Goal: Task Accomplishment & Management: Use online tool/utility

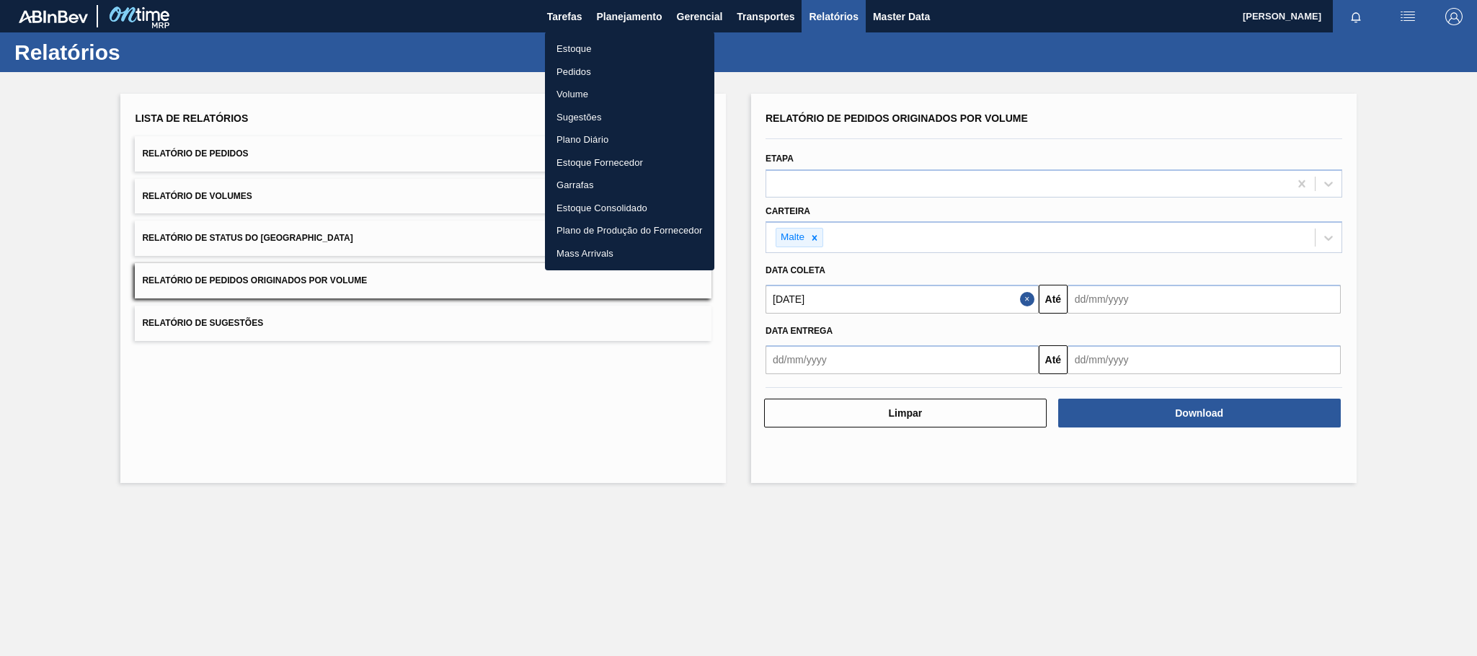
click at [584, 40] on li "Estoque" at bounding box center [629, 48] width 169 height 23
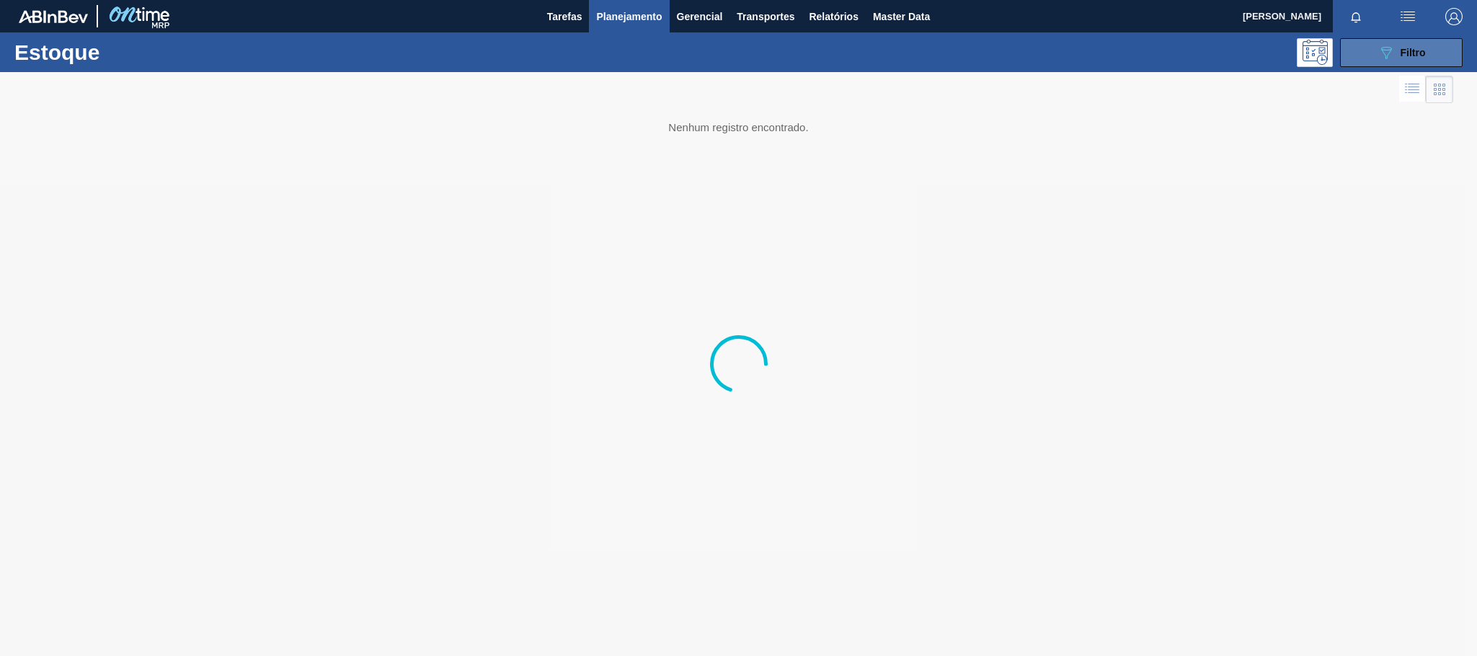
click at [1380, 53] on icon "089F7B8B-B2A5-4AFE-B5C0-19BA573D28AC" at bounding box center [1385, 52] width 17 height 17
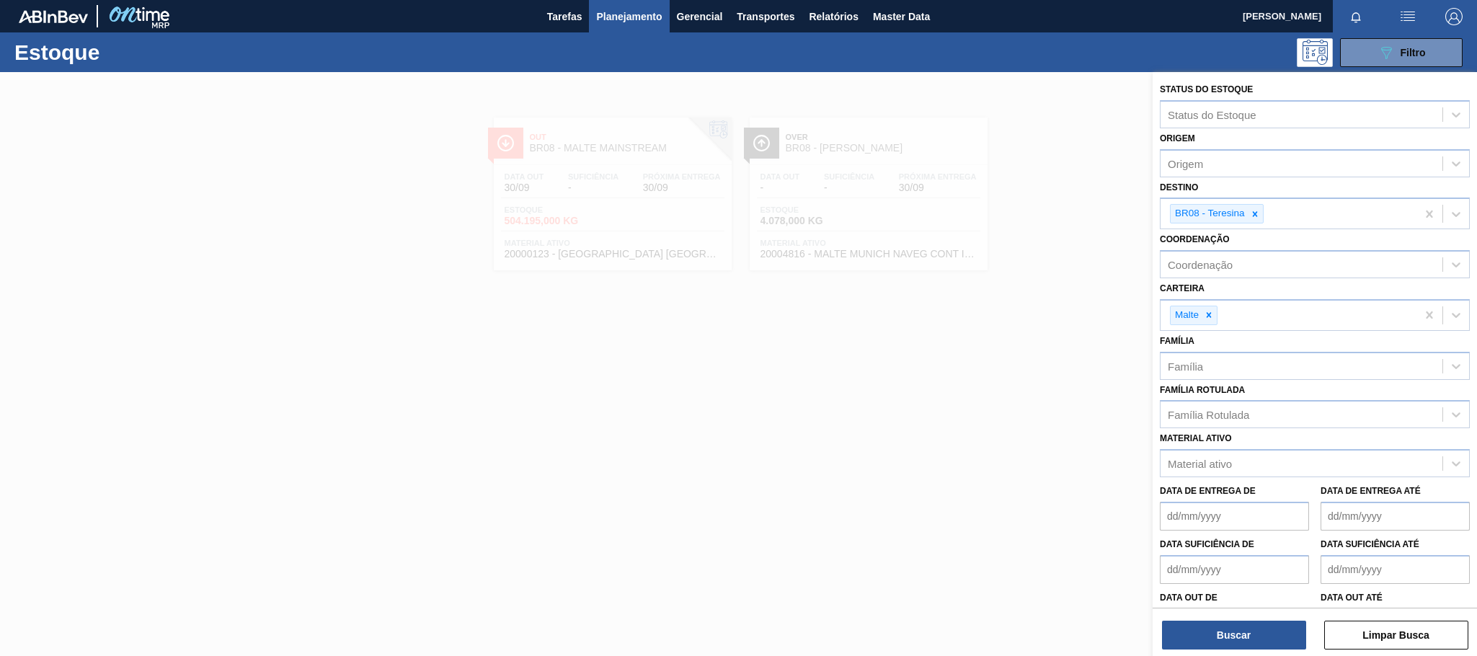
click at [848, 326] on div at bounding box center [738, 400] width 1477 height 656
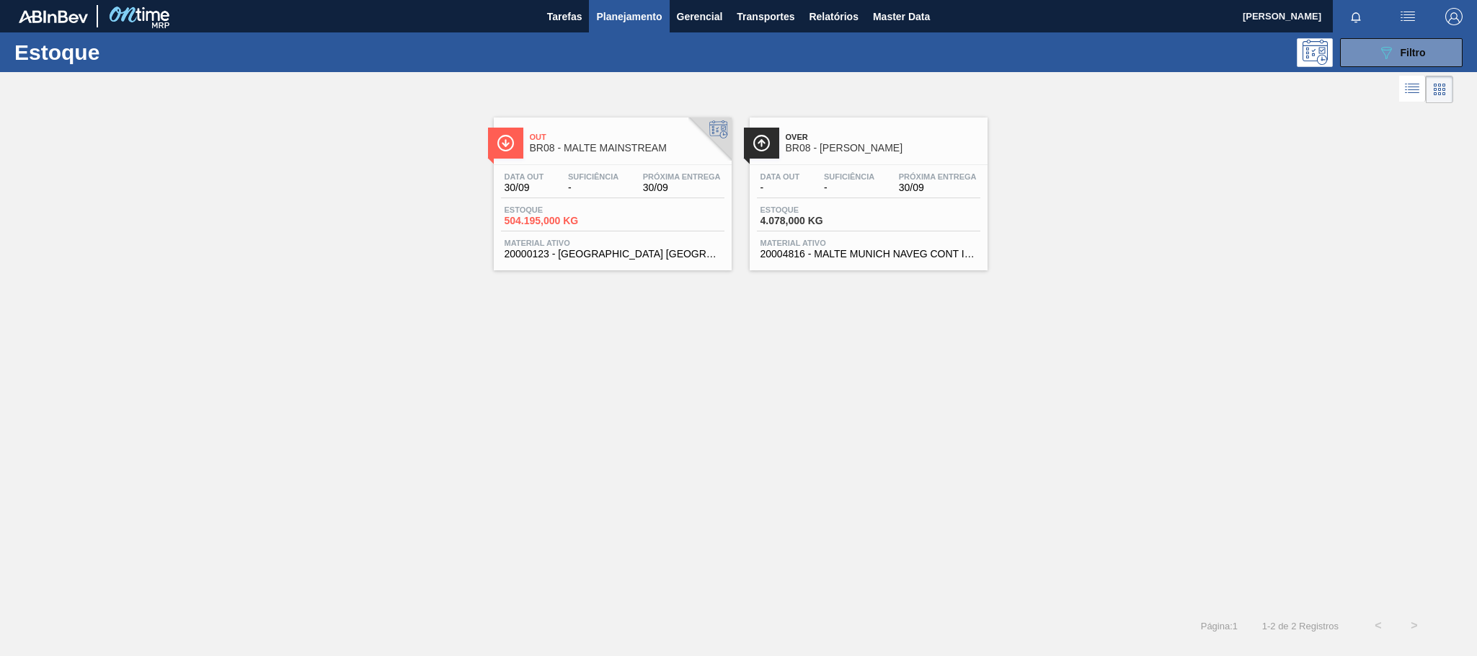
click at [604, 152] on span "BR08 - MALTE MAINSTREAM" at bounding box center [627, 148] width 195 height 11
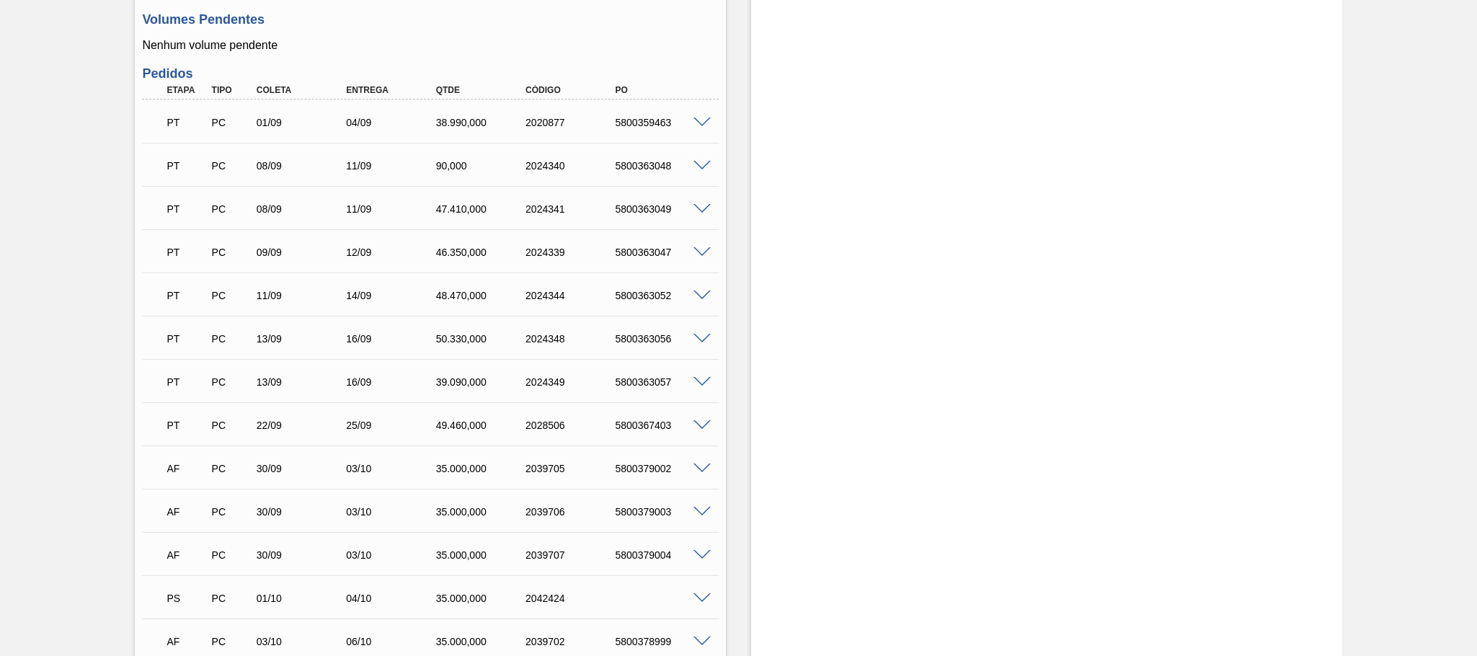
scroll to position [963, 0]
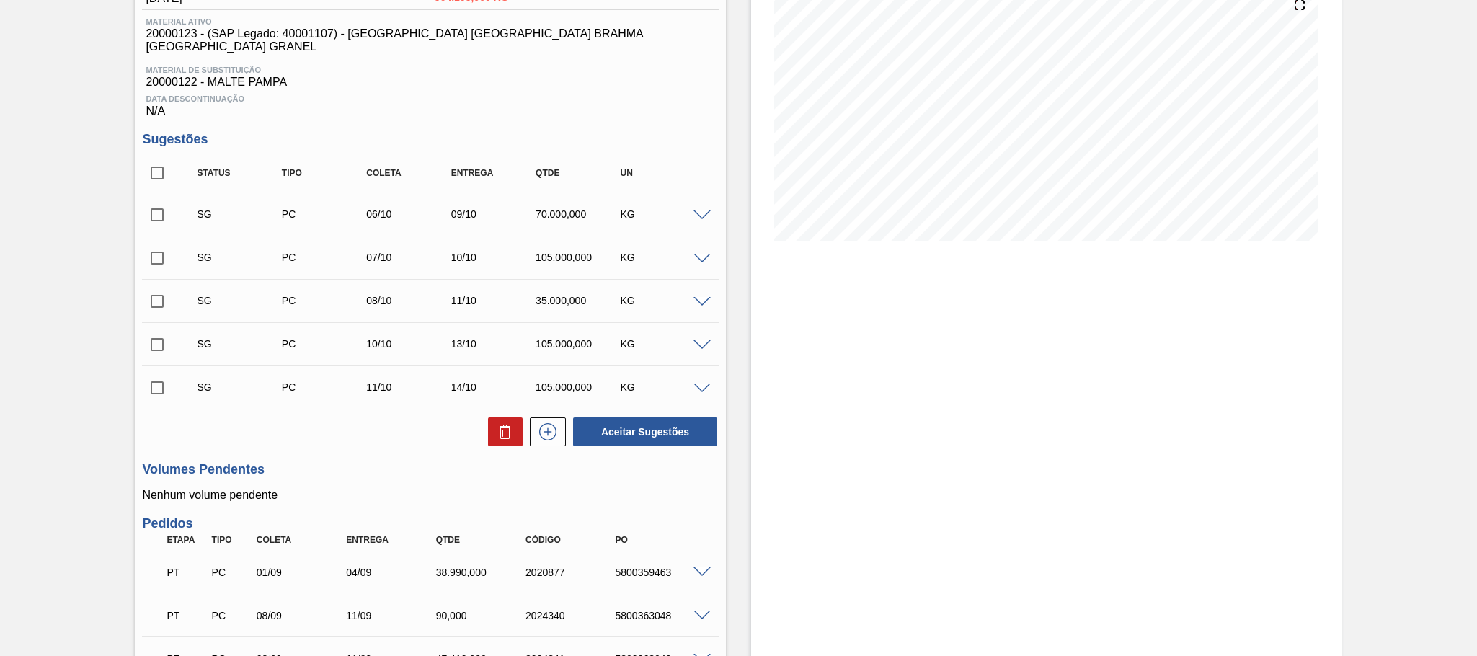
scroll to position [811, 0]
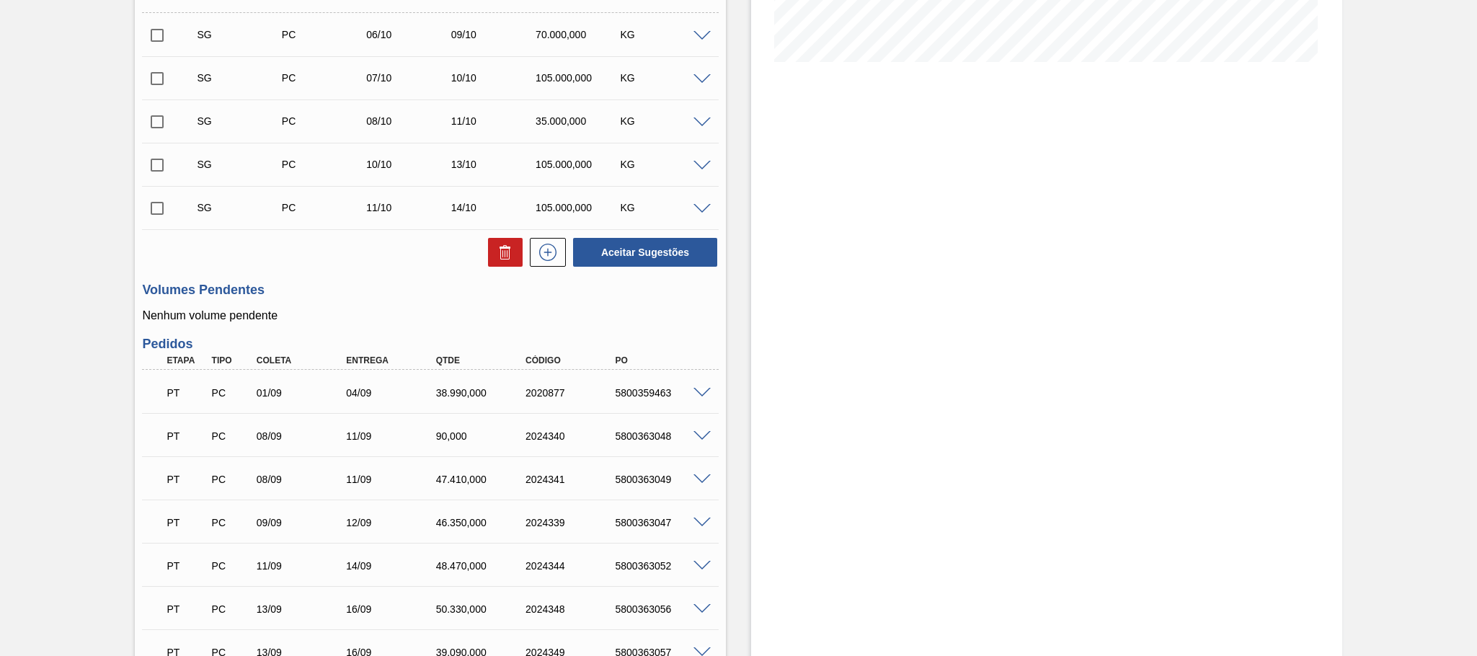
scroll to position [811, 0]
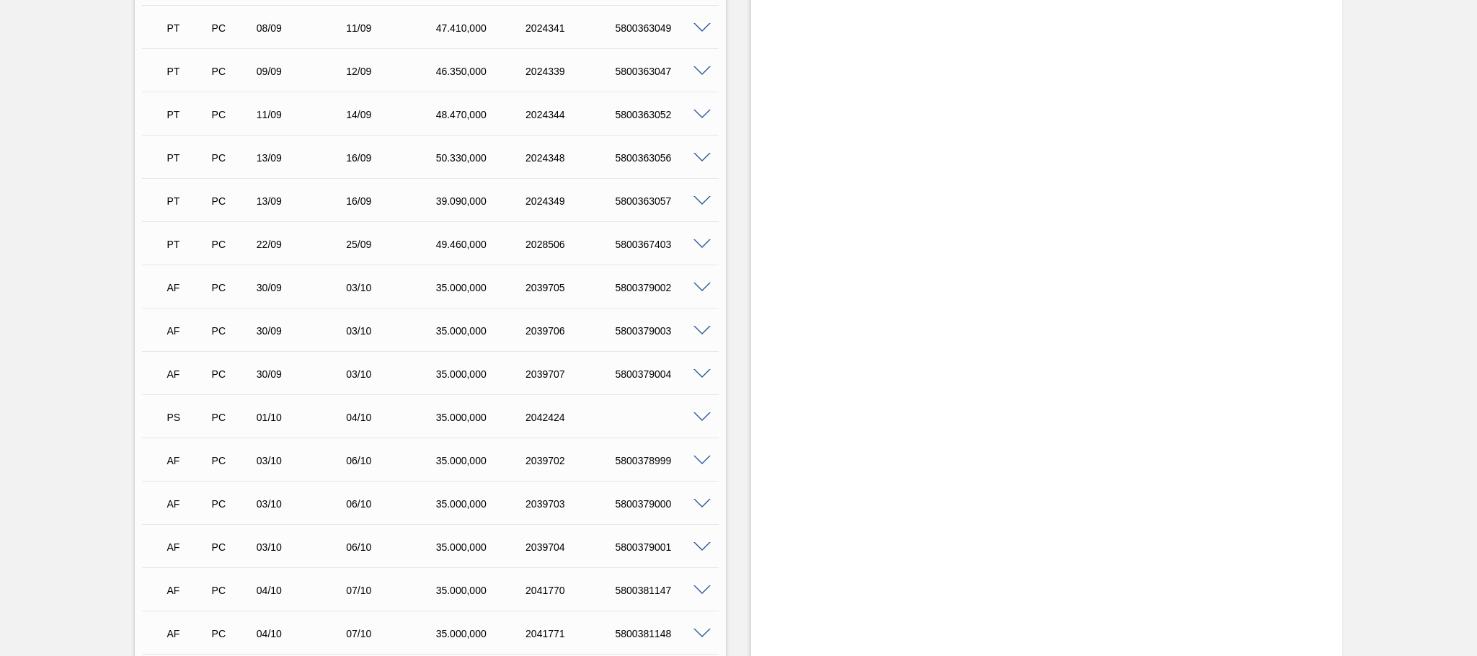
click at [698, 412] on span at bounding box center [701, 417] width 17 height 11
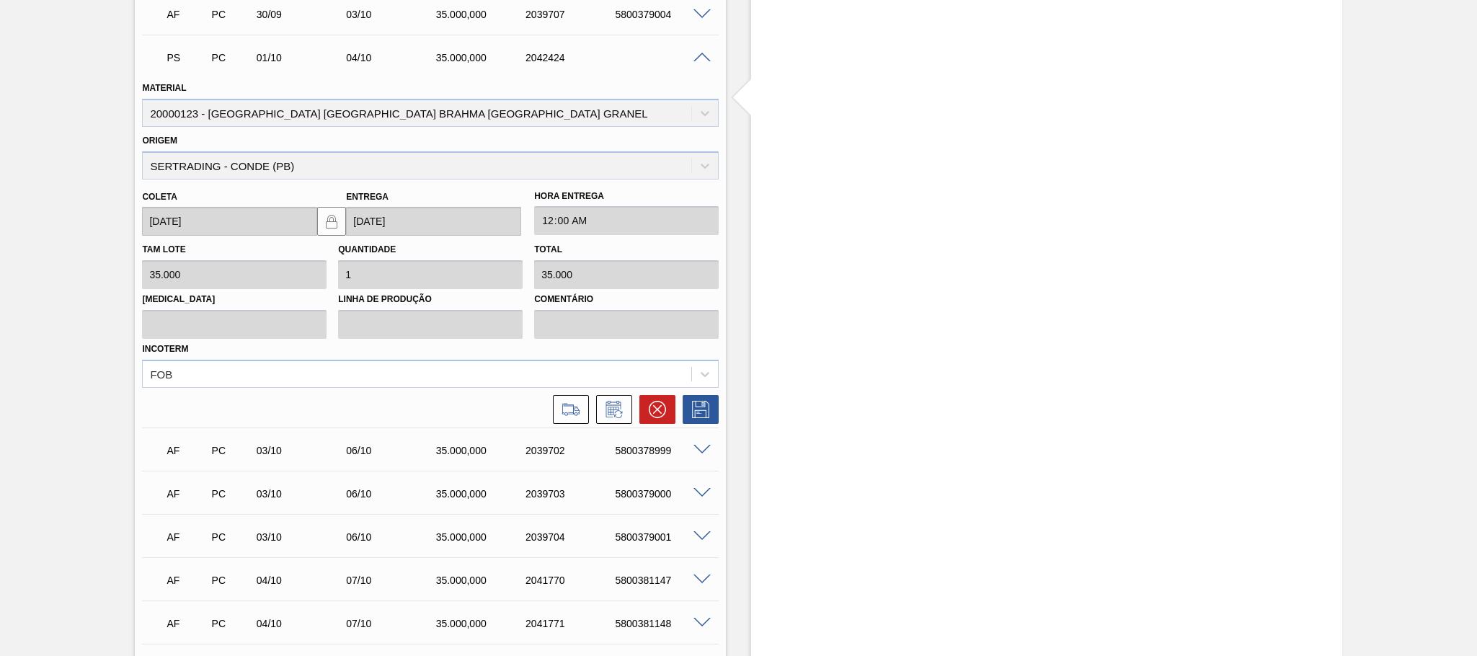
scroll to position [1312, 0]
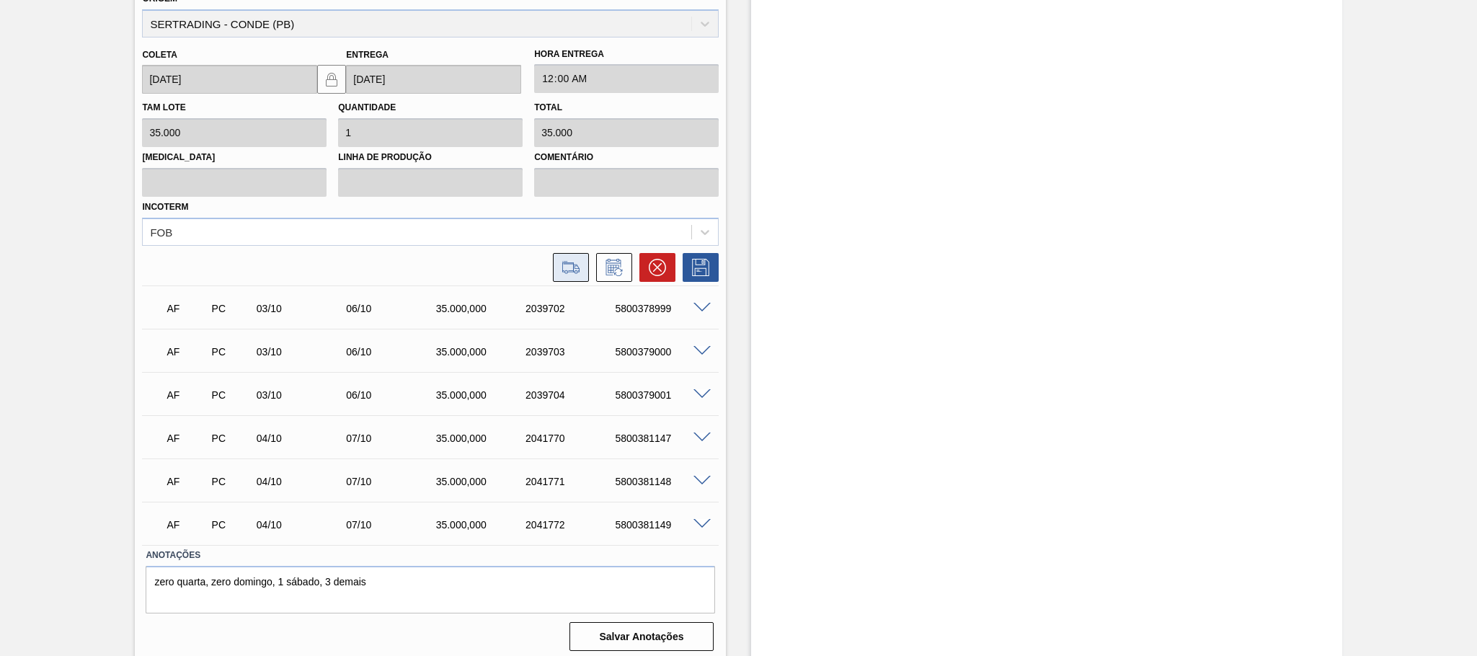
click at [574, 260] on icon at bounding box center [570, 267] width 23 height 17
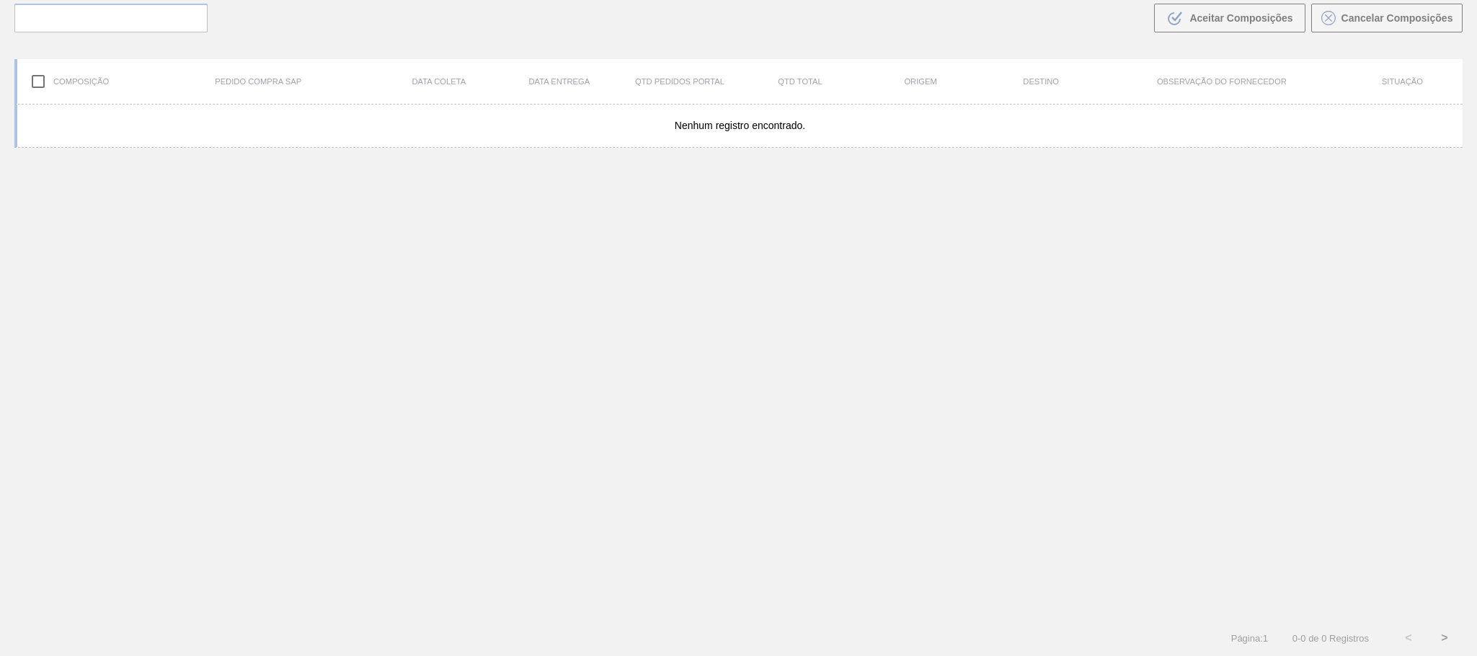
scroll to position [104, 0]
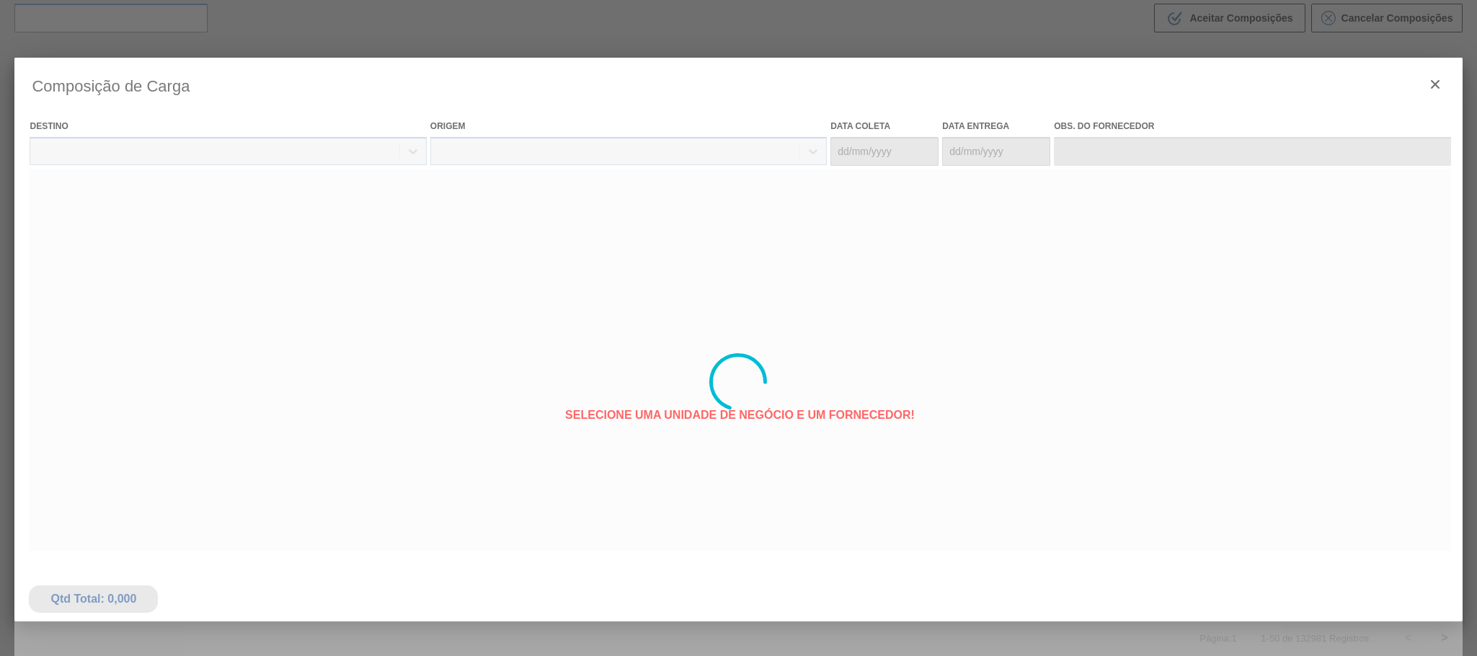
type coleta "[DATE]"
type entrega "[DATE]"
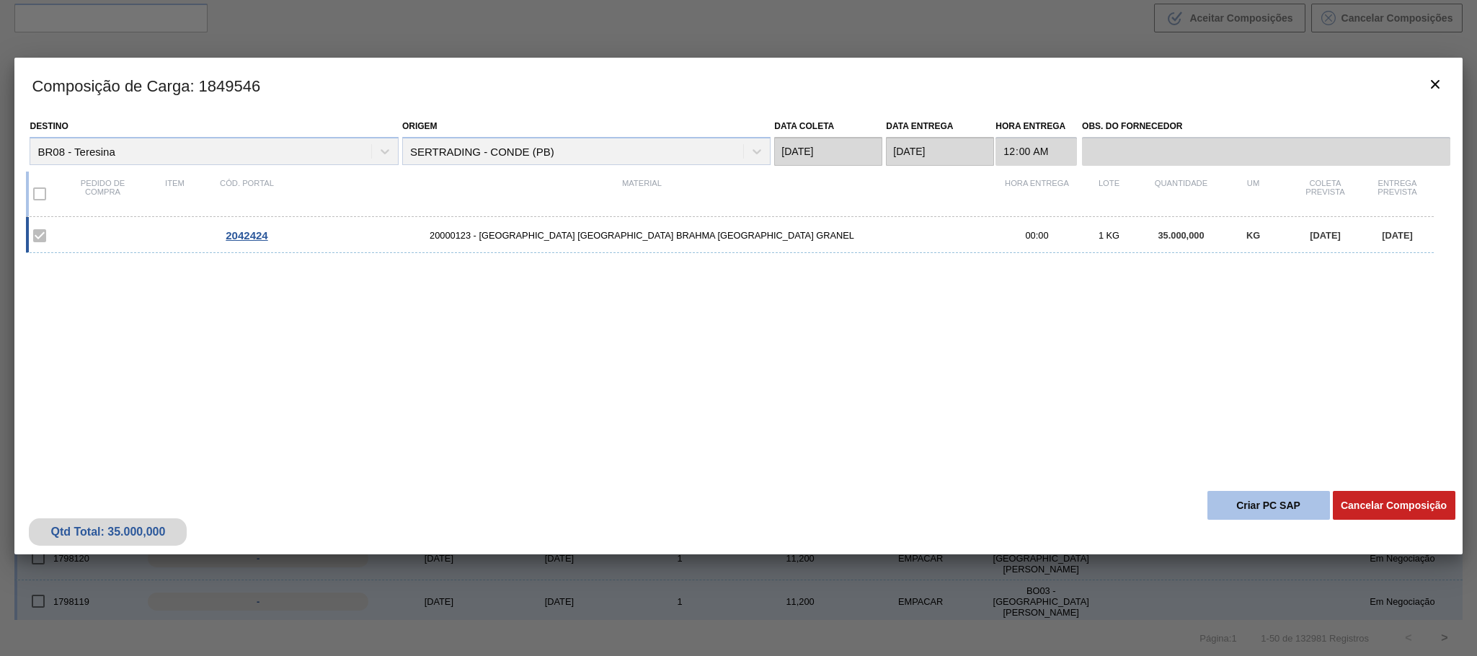
click at [1253, 508] on button "Criar PC SAP" at bounding box center [1268, 505] width 123 height 29
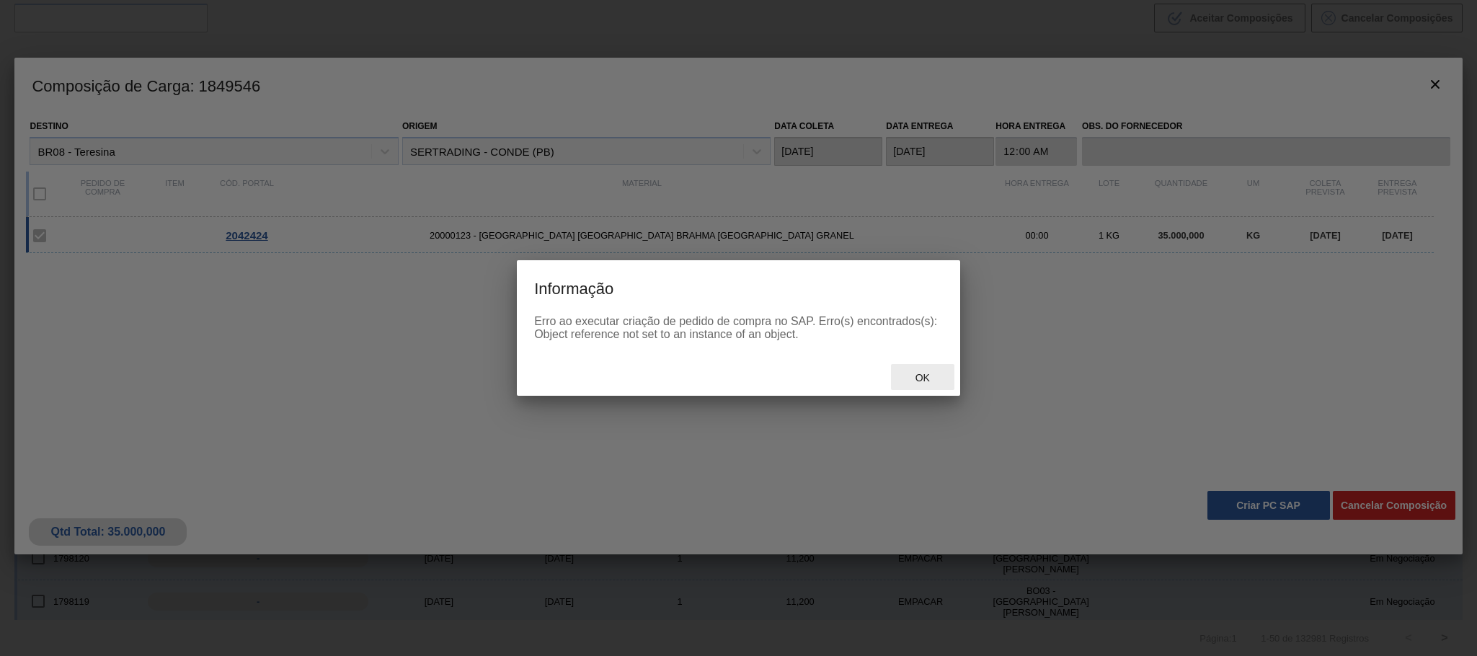
click at [924, 381] on span "Ok" at bounding box center [922, 378] width 37 height 12
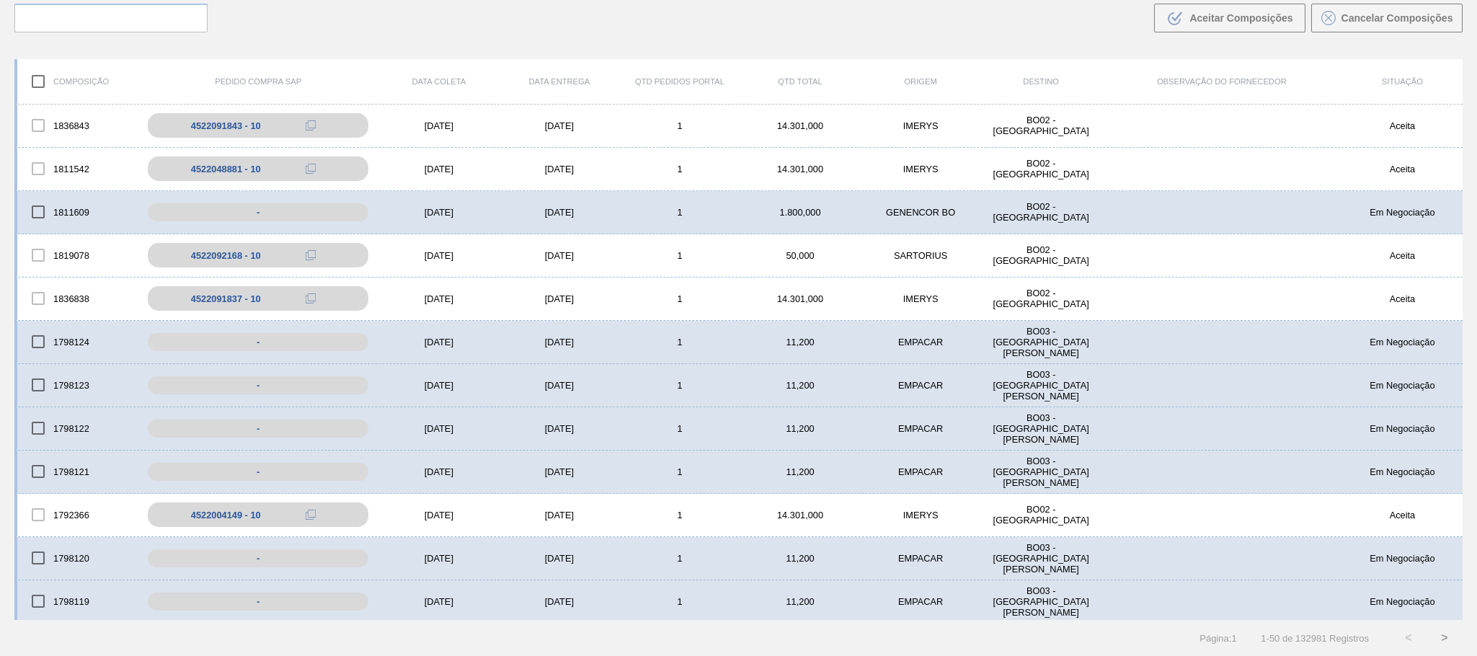
scroll to position [0, 0]
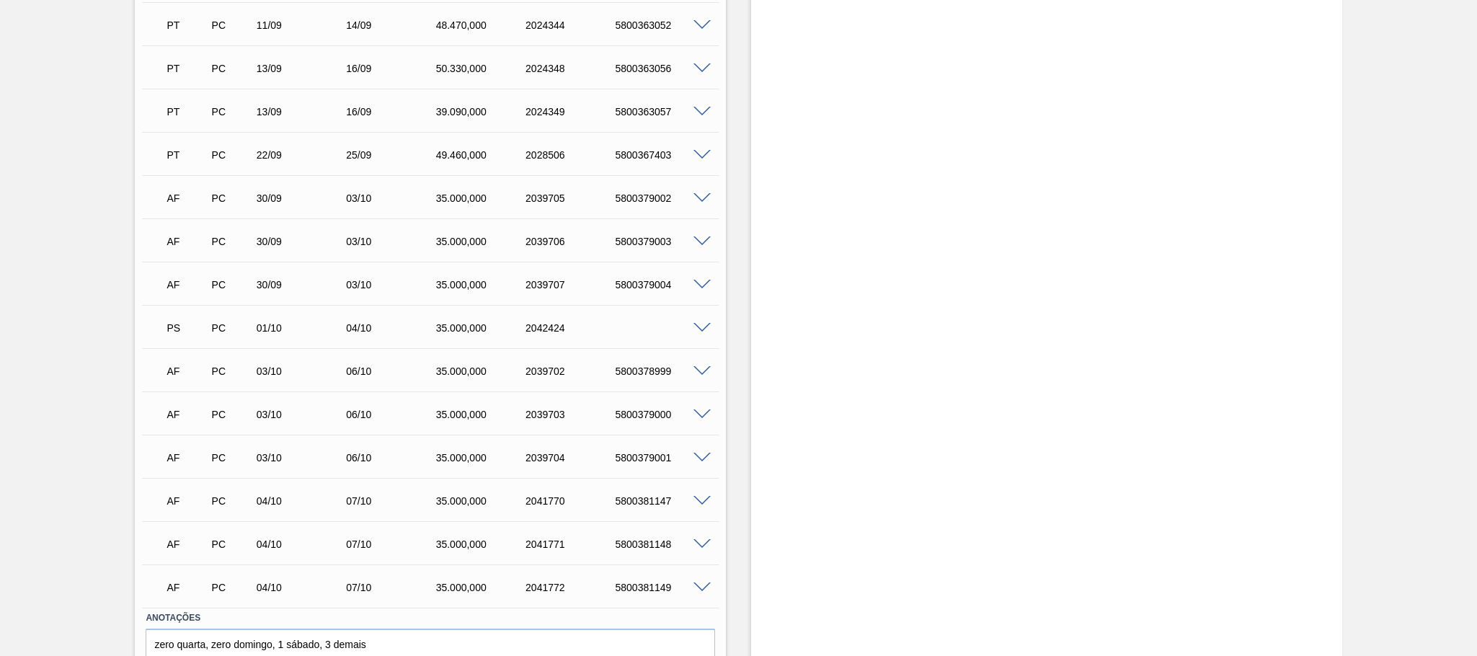
scroll to position [963, 0]
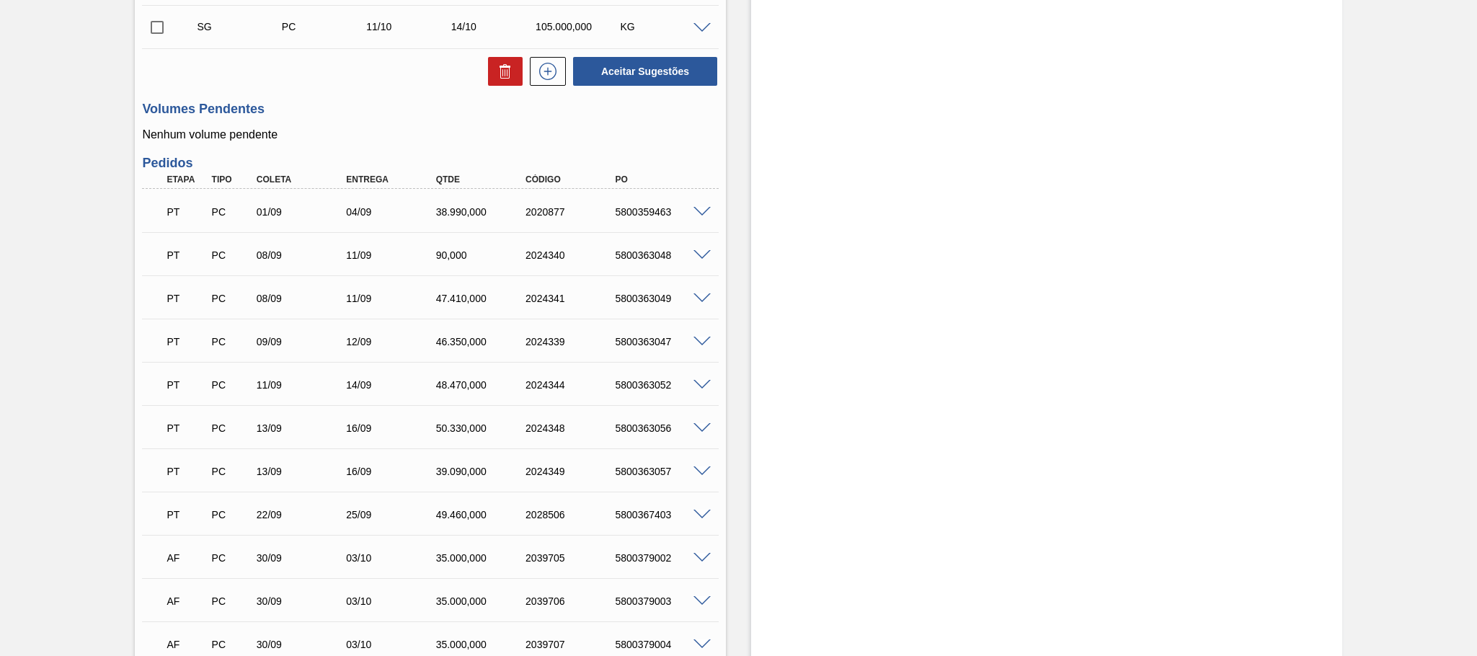
scroll to position [963, 0]
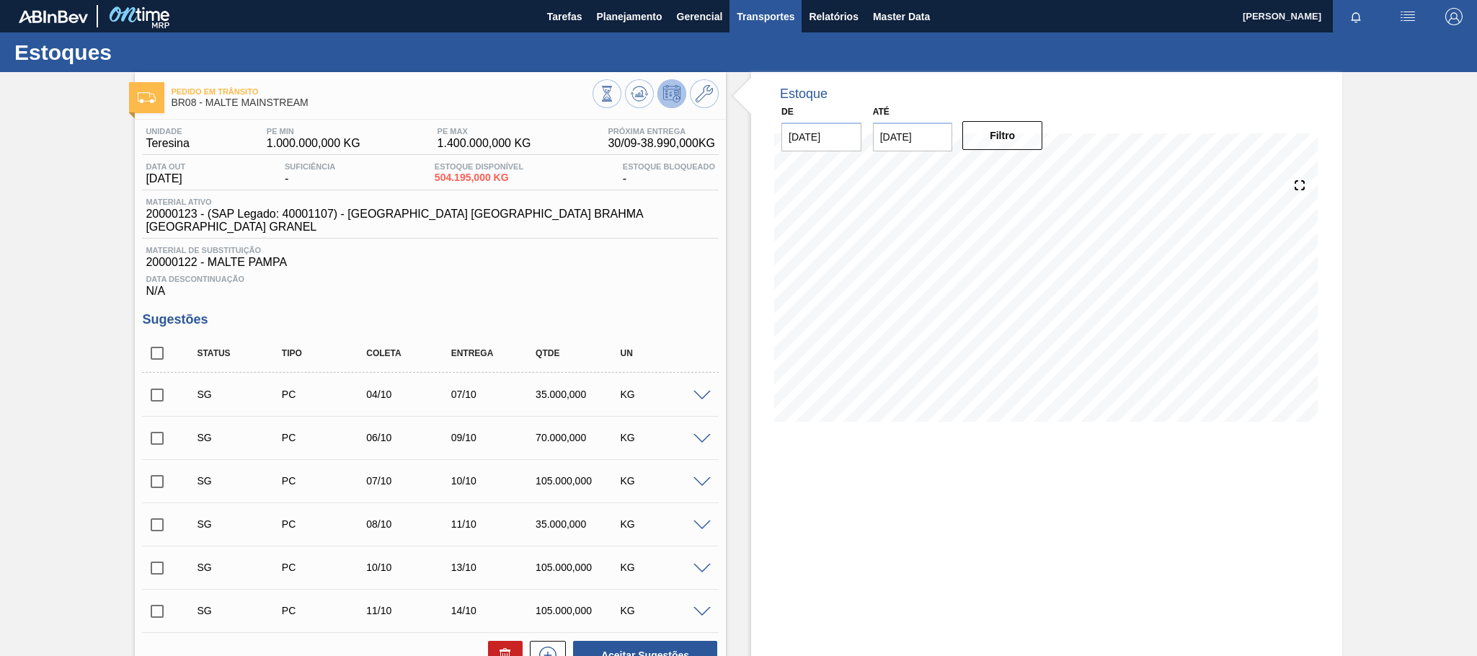
click at [783, 16] on span "Transportes" at bounding box center [766, 16] width 58 height 17
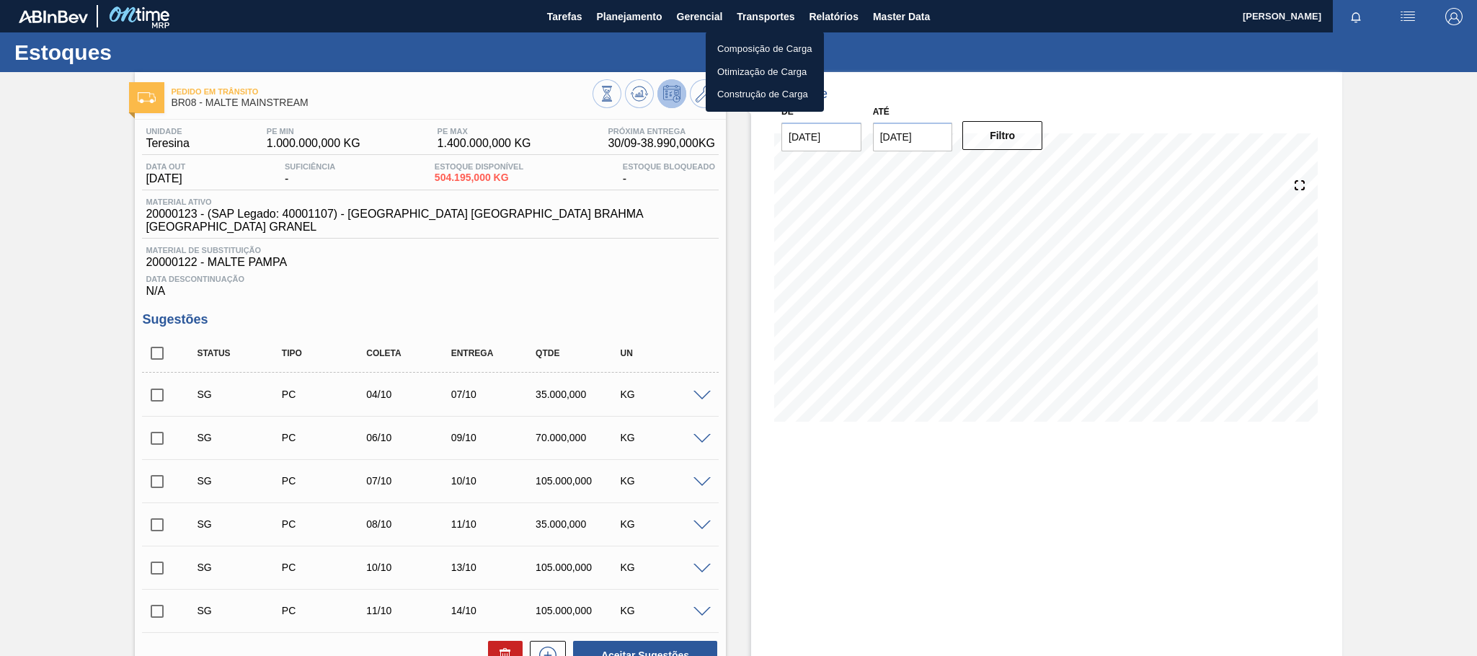
click at [845, 18] on div at bounding box center [738, 328] width 1477 height 656
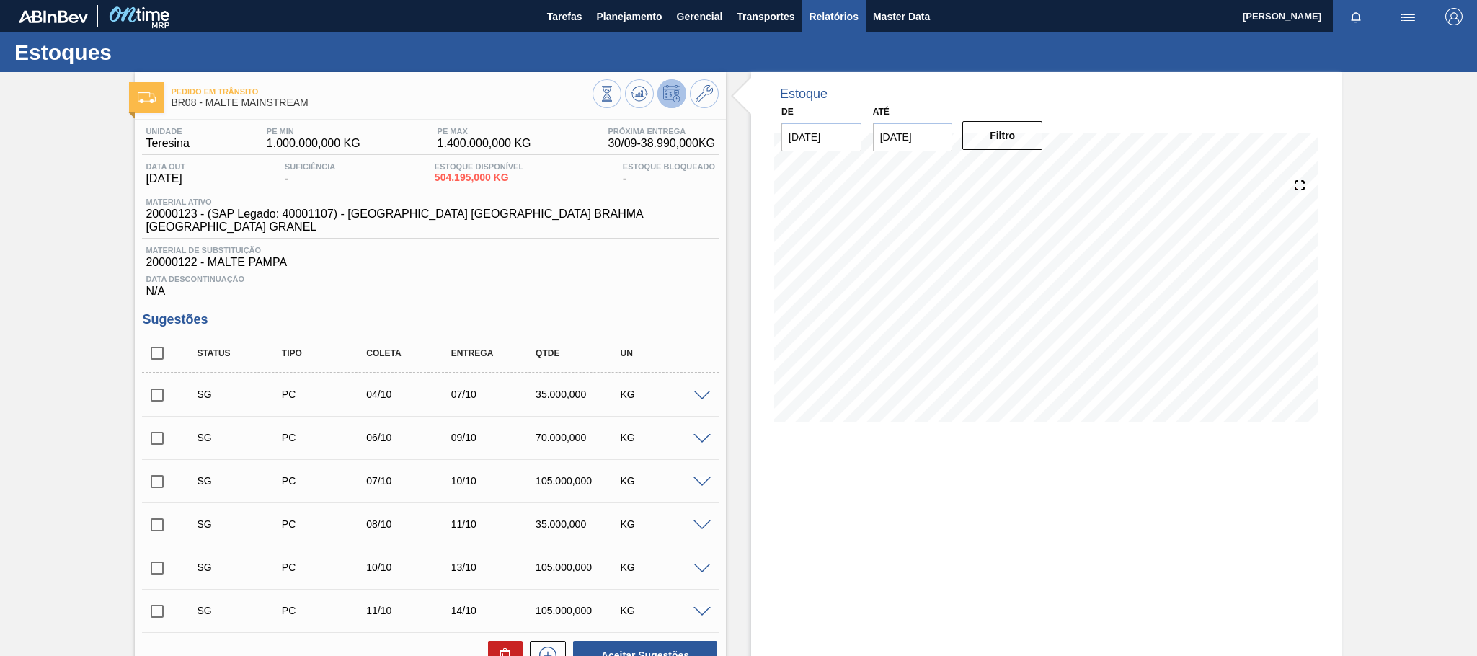
click at [833, 11] on span "Relatórios" at bounding box center [833, 16] width 49 height 17
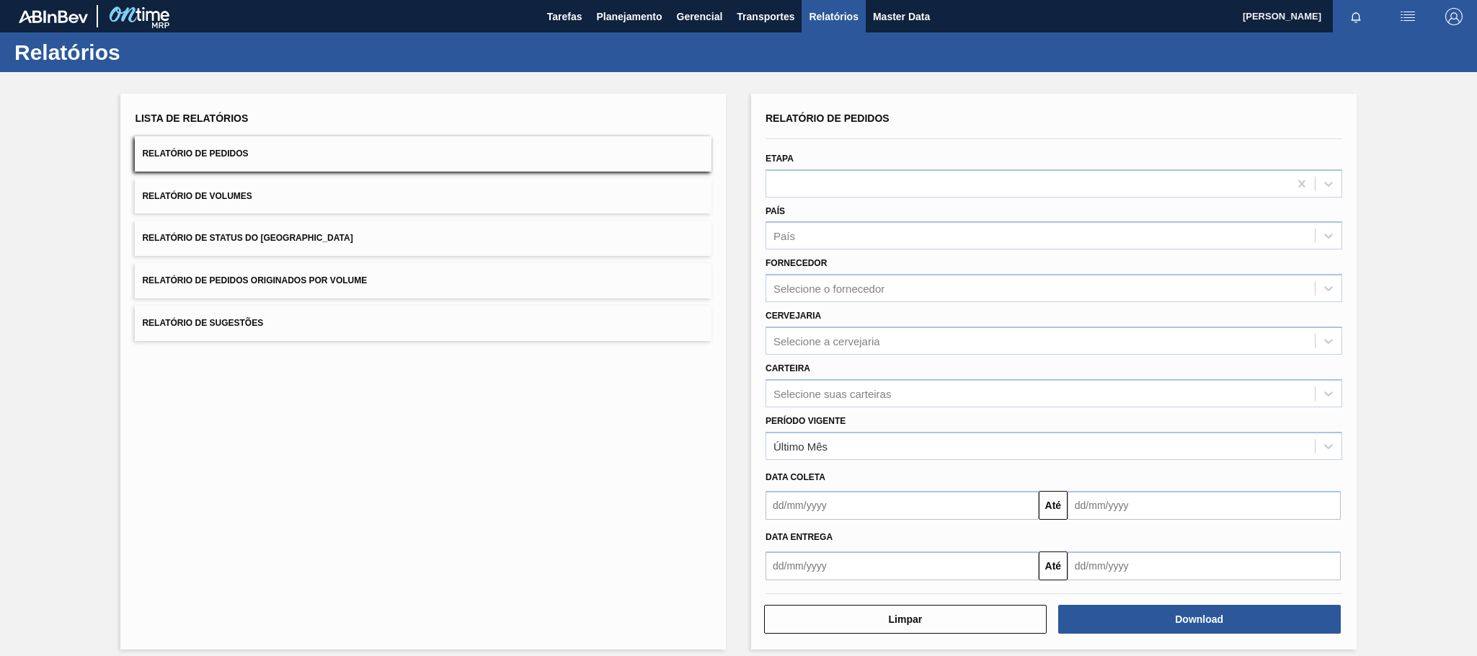
drag, startPoint x: 329, startPoint y: 285, endPoint x: 350, endPoint y: 285, distance: 21.6
click at [327, 285] on button "Relatório de Pedidos Originados por Volume" at bounding box center [423, 280] width 577 height 35
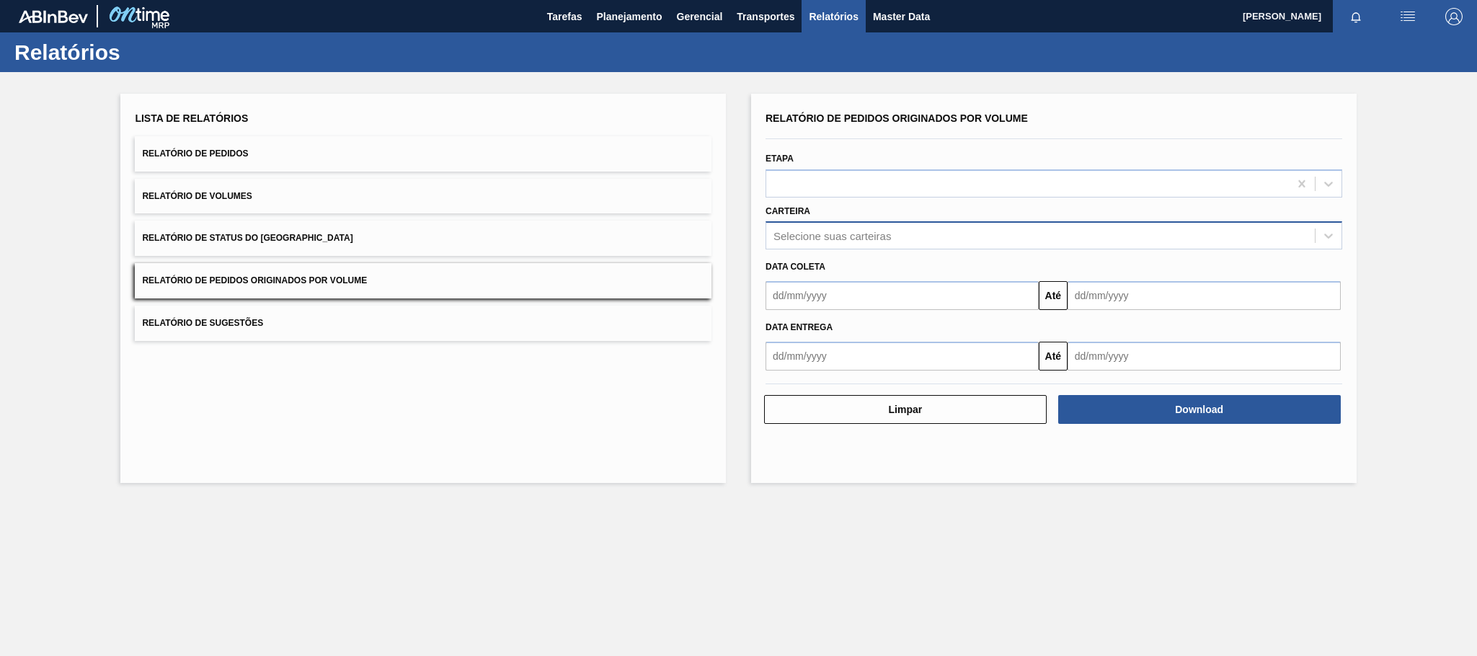
click at [818, 234] on div "Selecione suas carteiras" at bounding box center [831, 236] width 117 height 12
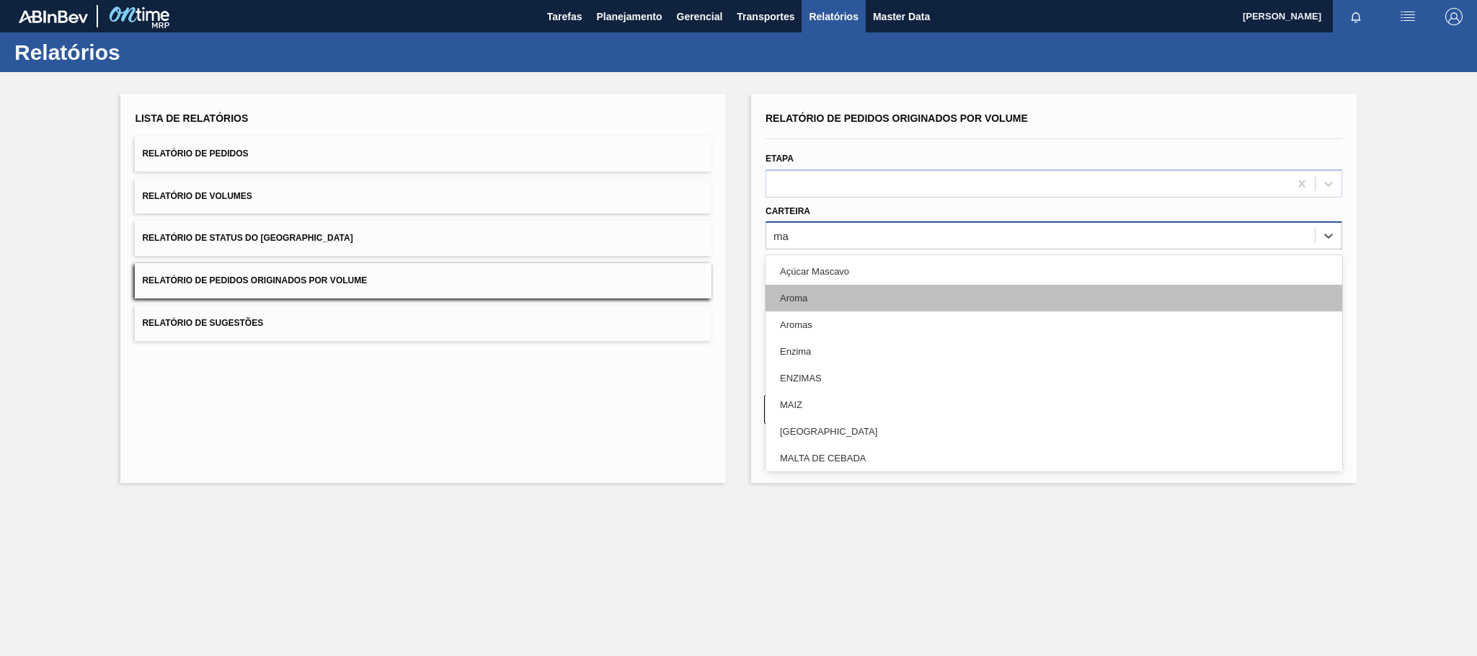
type input "mal"
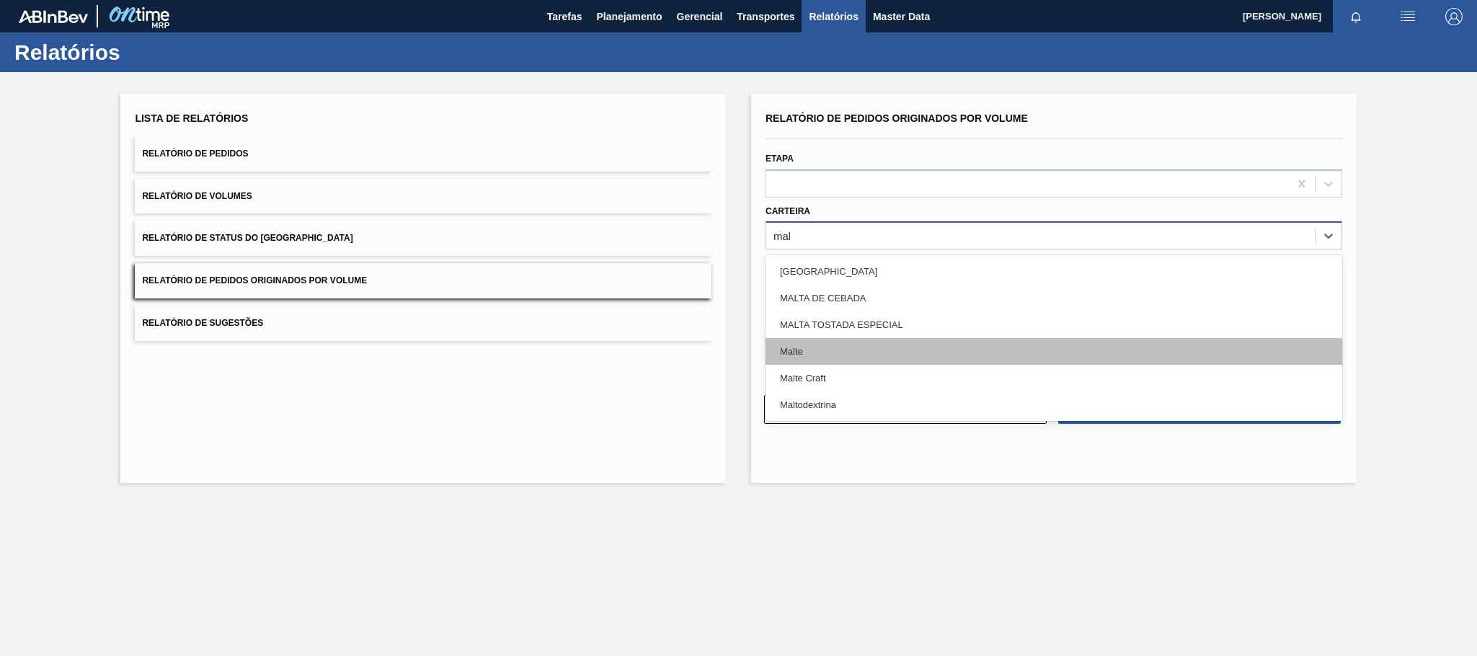
click at [827, 342] on div "Malte" at bounding box center [1053, 351] width 577 height 27
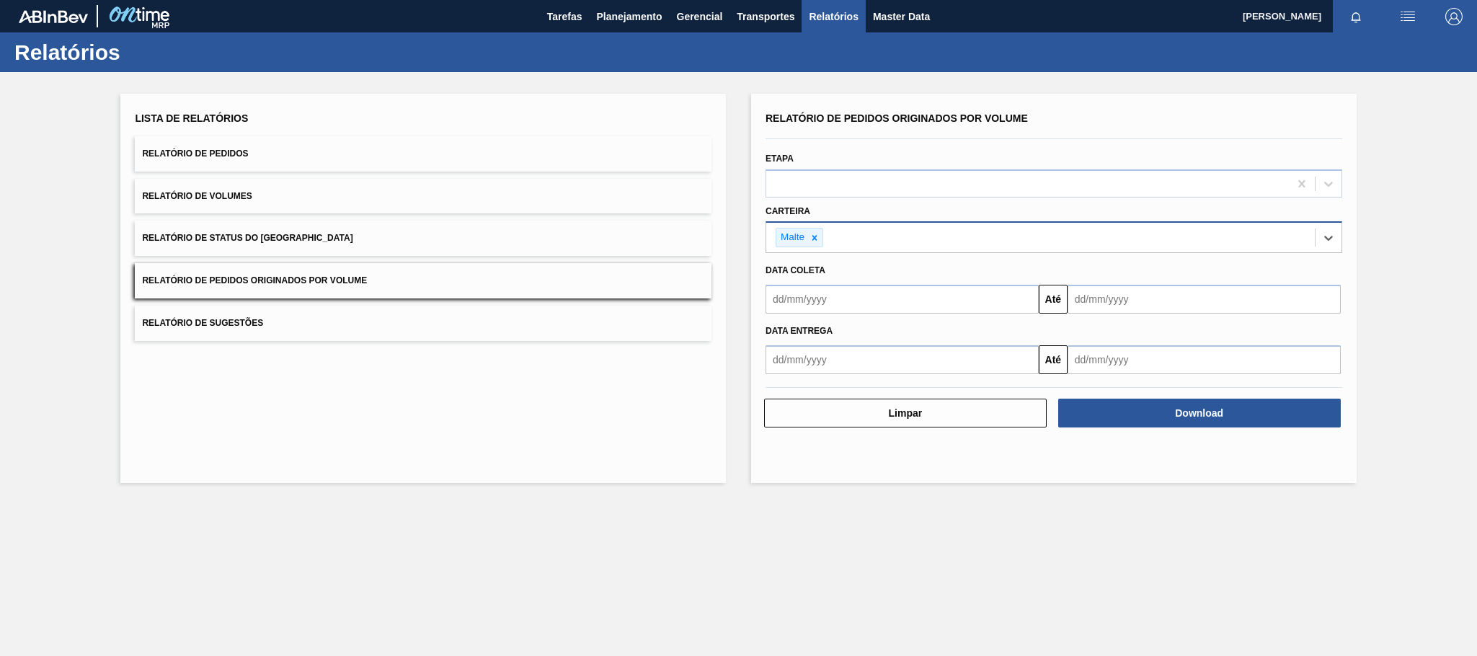
drag, startPoint x: 828, startPoint y: 306, endPoint x: 848, endPoint y: 306, distance: 20.2
click at [828, 306] on input "text" at bounding box center [901, 299] width 273 height 29
type input "[DATE]"
click at [848, 379] on div "1" at bounding box center [852, 379] width 19 height 19
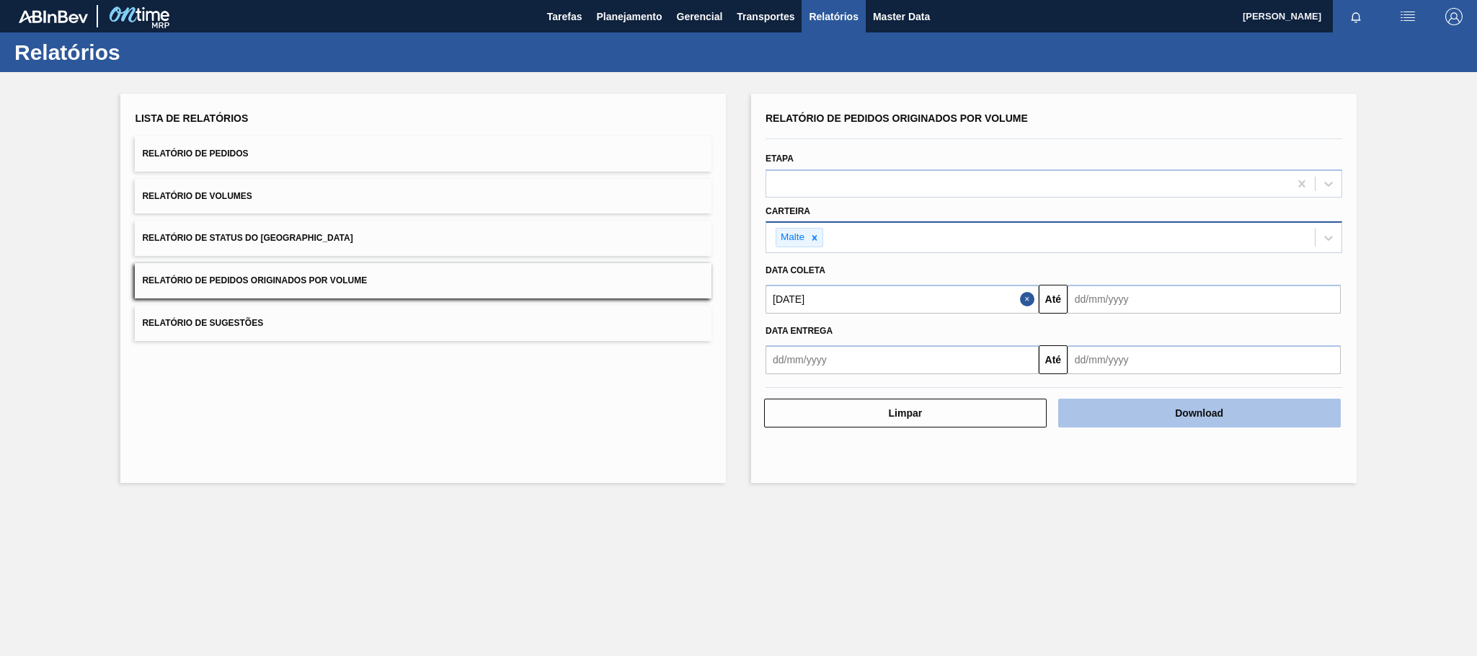
click at [1176, 417] on button "Download" at bounding box center [1199, 413] width 283 height 29
